Goal: Task Accomplishment & Management: Manage account settings

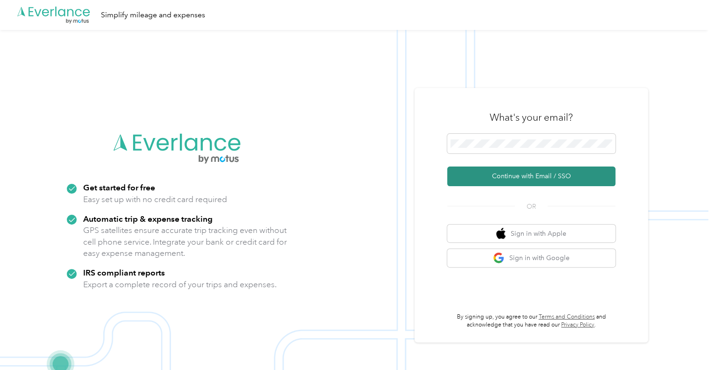
click at [548, 177] on button "Continue with Email / SSO" at bounding box center [531, 176] width 168 height 20
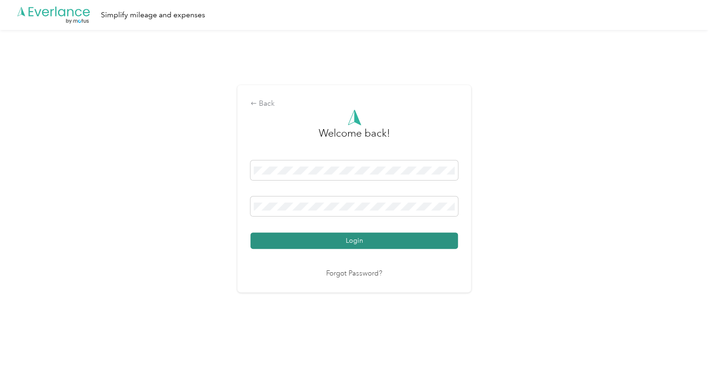
click at [343, 236] on button "Login" at bounding box center [355, 240] width 208 height 16
